Goal: Information Seeking & Learning: Learn about a topic

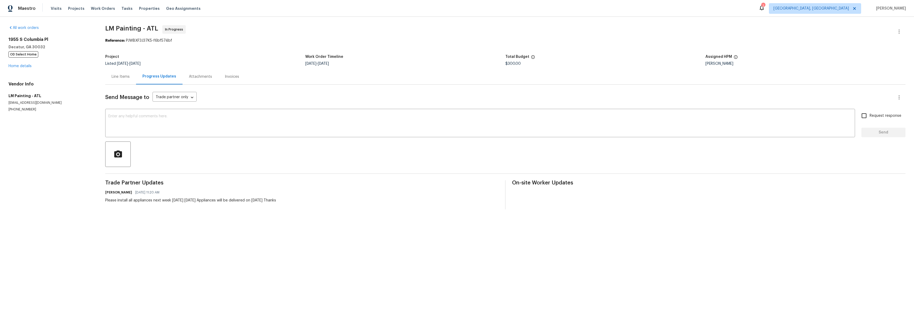
click at [121, 77] on div "Line Items" at bounding box center [121, 76] width 18 height 5
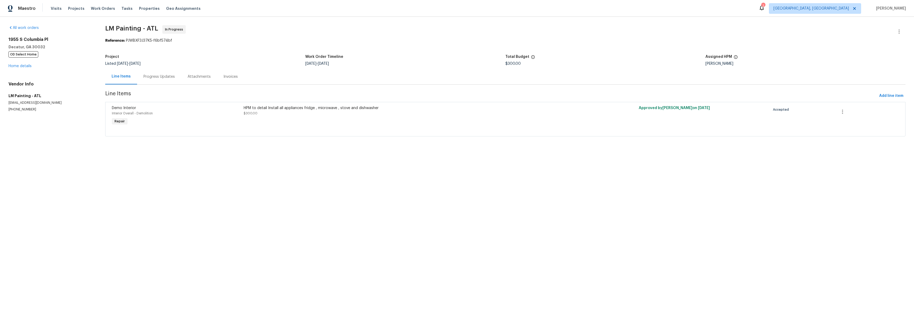
click at [150, 74] on div "Progress Updates" at bounding box center [158, 76] width 31 height 5
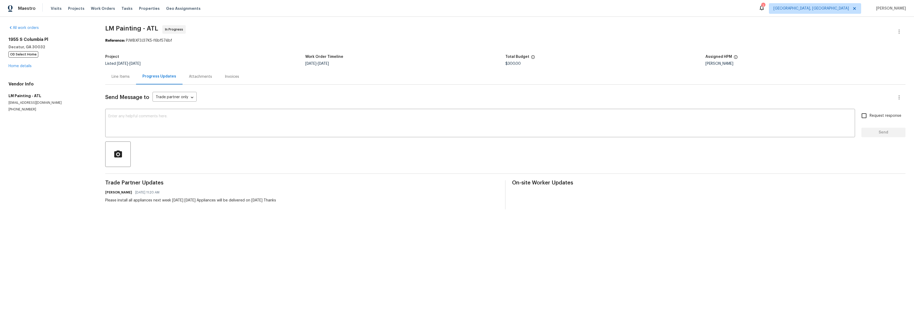
click at [201, 77] on div "Attachments" at bounding box center [200, 76] width 23 height 5
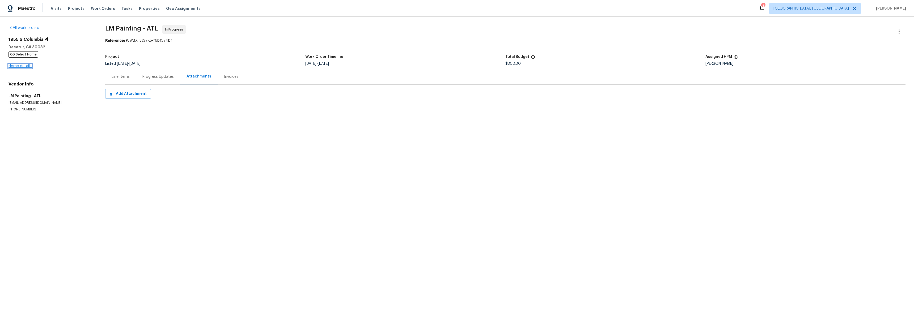
click at [29, 66] on link "Home details" at bounding box center [19, 66] width 23 height 4
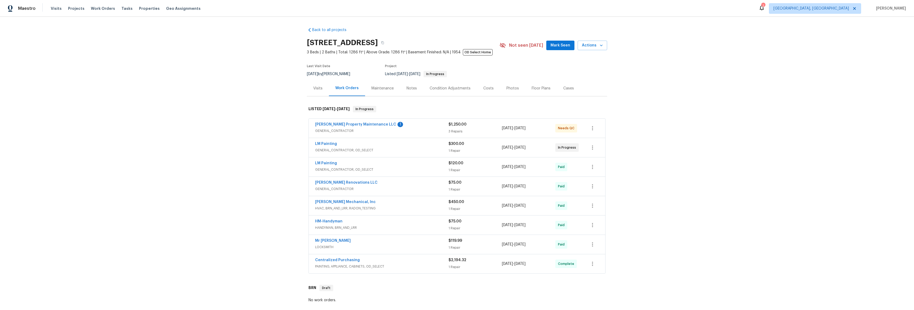
click at [336, 121] on div "Glen Property Maintenance LLC 1 GENERAL_CONTRACTOR $1,250.00 3 Repairs 8/21/202…" at bounding box center [457, 128] width 296 height 19
click at [332, 124] on link "[PERSON_NAME] Property Maintenance LLC" at bounding box center [355, 125] width 81 height 4
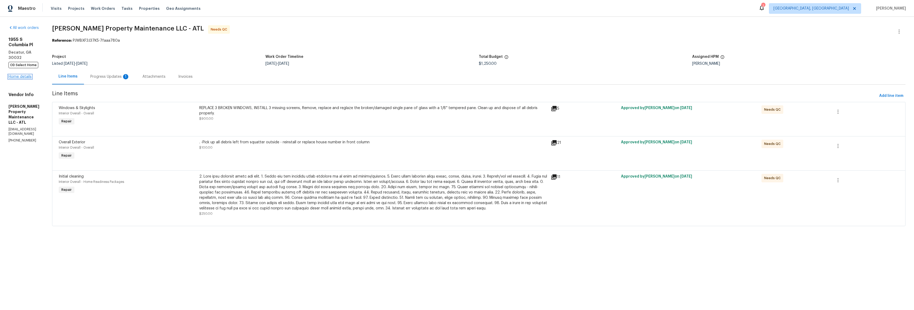
click at [15, 75] on link "Home details" at bounding box center [19, 77] width 23 height 4
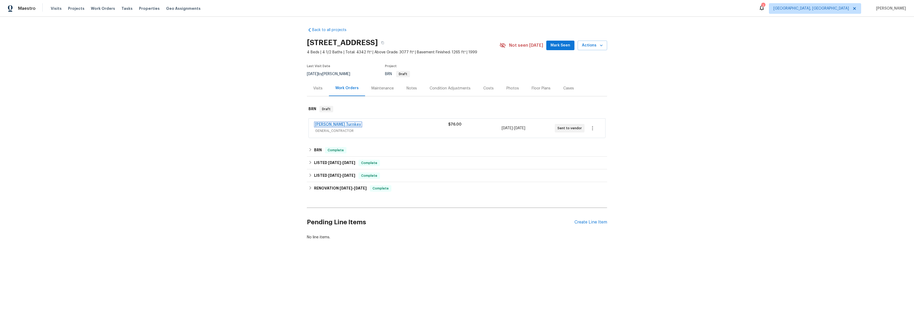
click at [333, 124] on link "[PERSON_NAME] Turnkey" at bounding box center [338, 125] width 46 height 4
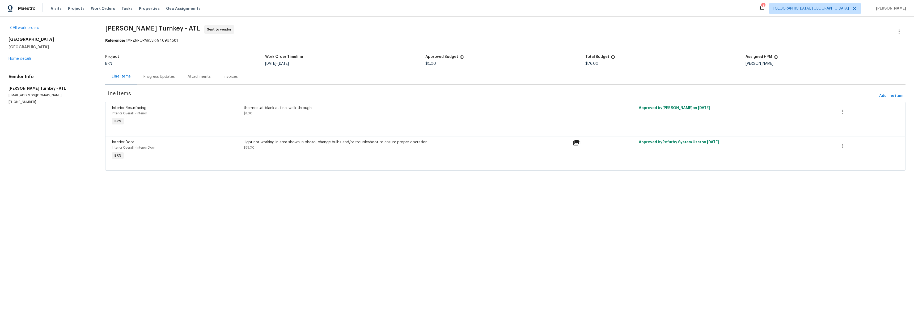
click at [161, 79] on div "Progress Updates" at bounding box center [158, 76] width 31 height 5
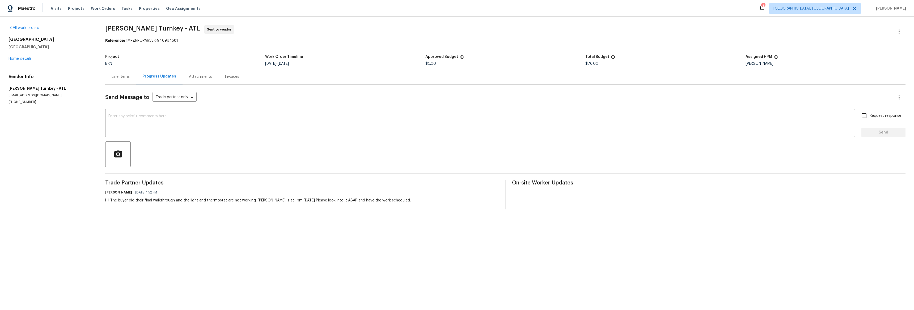
click at [200, 76] on div "Attachments" at bounding box center [200, 76] width 23 height 5
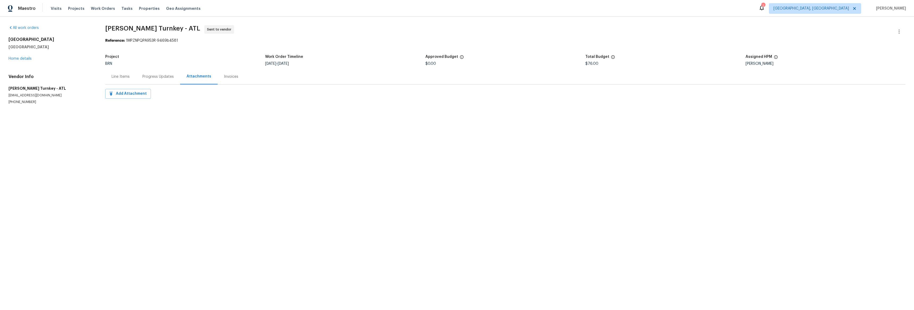
click at [116, 75] on div "Line Items" at bounding box center [121, 76] width 18 height 5
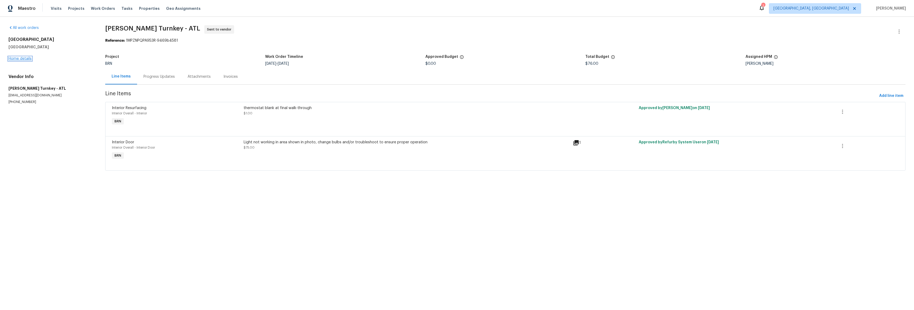
click at [26, 57] on link "Home details" at bounding box center [19, 59] width 23 height 4
